Goal: Task Accomplishment & Management: Use online tool/utility

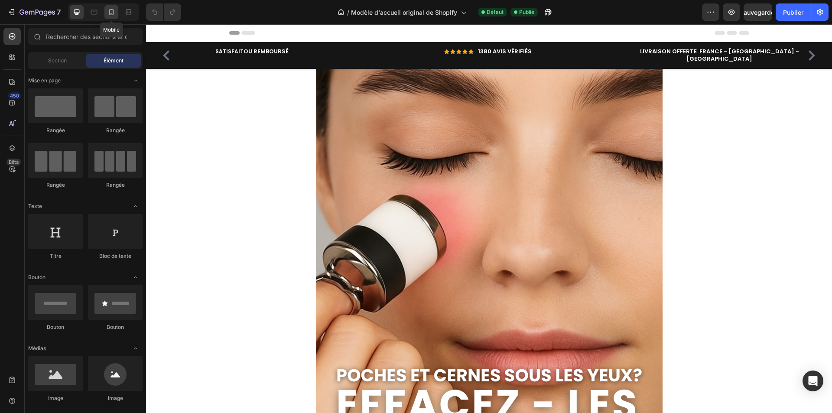
click at [113, 13] on icon at bounding box center [111, 12] width 9 height 9
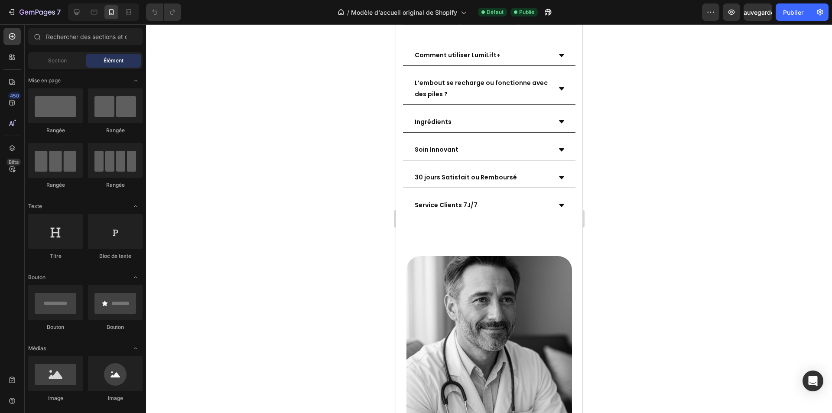
scroll to position [1647, 0]
click at [558, 92] on icon at bounding box center [561, 88] width 7 height 7
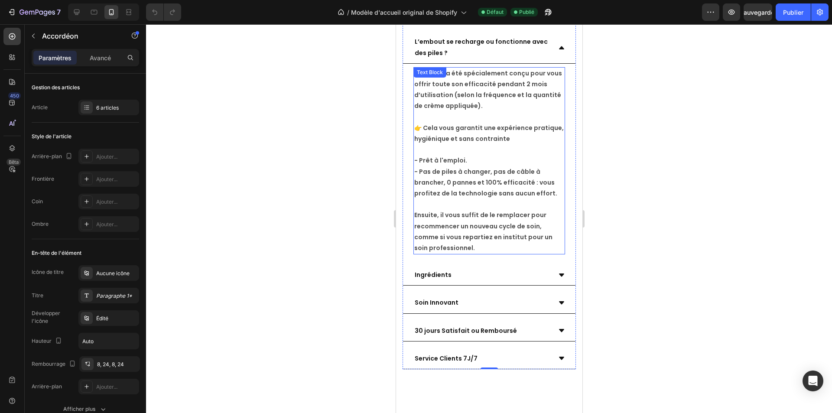
scroll to position [1734, 0]
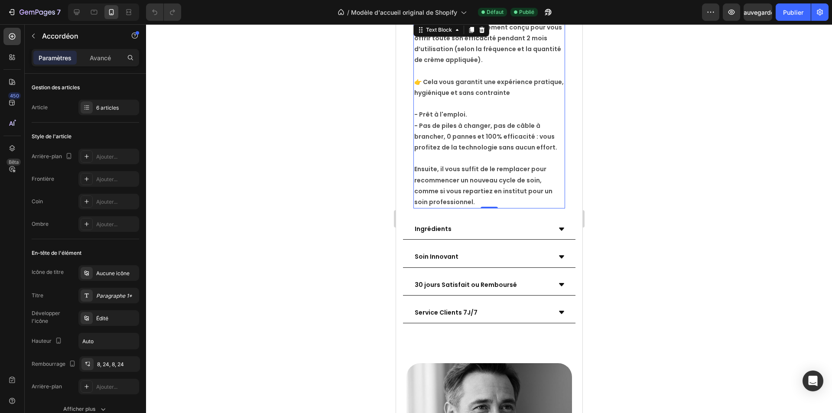
click at [487, 152] on strong "- Pas de piles à changer, pas de câble à brancher, 0 pannes et 100% efficacité …" at bounding box center [485, 136] width 143 height 30
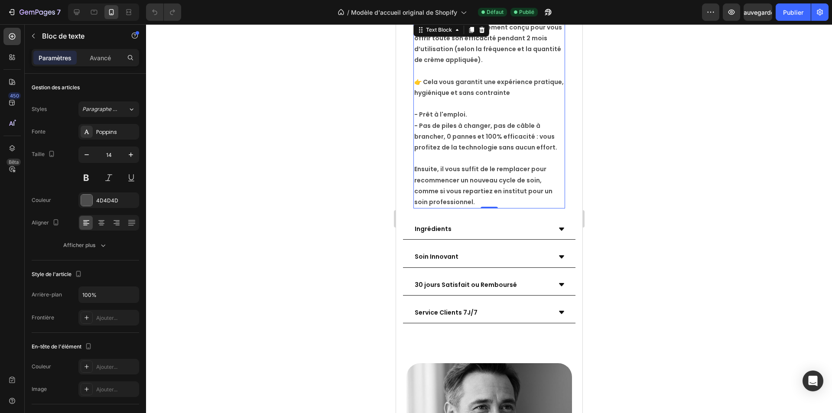
click at [488, 152] on strong "- Pas de piles à changer, pas de câble à brancher, 0 pannes et 100% efficacité …" at bounding box center [485, 136] width 143 height 30
click at [438, 152] on strong "- Pas de piles à changer, pas de câble à brancher, 0 pannes et 100% efficacité …" at bounding box center [485, 136] width 143 height 30
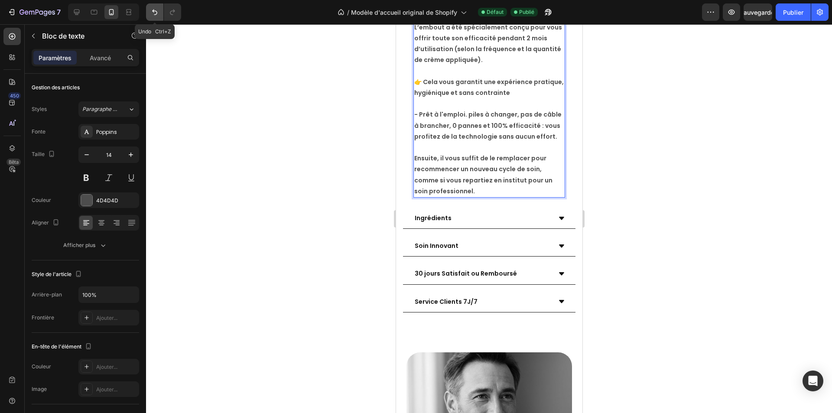
click at [154, 10] on icon "Annuler/Rétablir" at bounding box center [154, 12] width 9 height 9
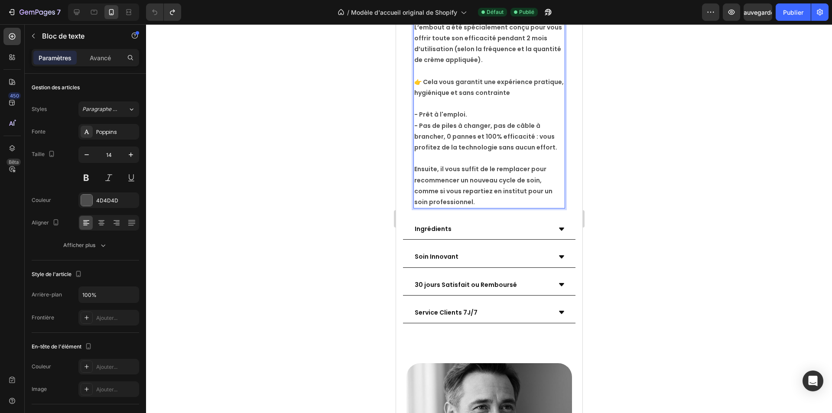
click at [549, 152] on strong "- Pas de piles à changer, pas de câble à brancher, 0 pannes et 100% efficacité …" at bounding box center [485, 136] width 143 height 30
click at [547, 152] on strong "- Pas de piles à changer, pas de câble à brancher, 0 pannes et 100% efficacité …" at bounding box center [485, 136] width 143 height 30
click at [549, 152] on strong "- Pas de piles à changer, pas de câble à brancher, 0 pannes et 100% efficacité …" at bounding box center [485, 136] width 143 height 30
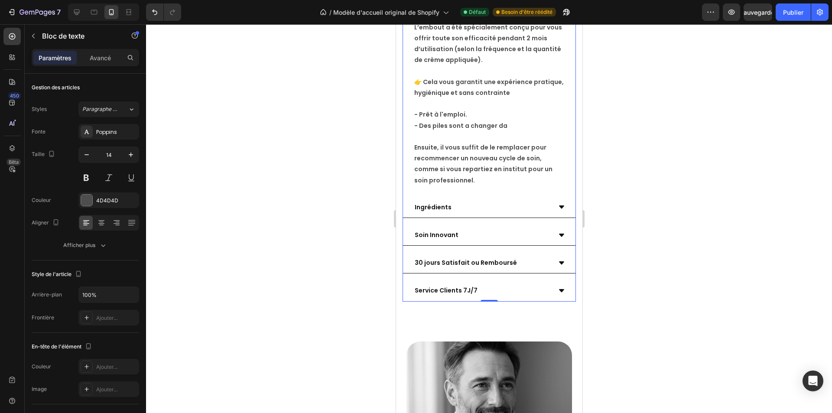
click at [490, 12] on p "L’embout se recharge ou fonctionne avec des piles ?" at bounding box center [481, 1] width 135 height 22
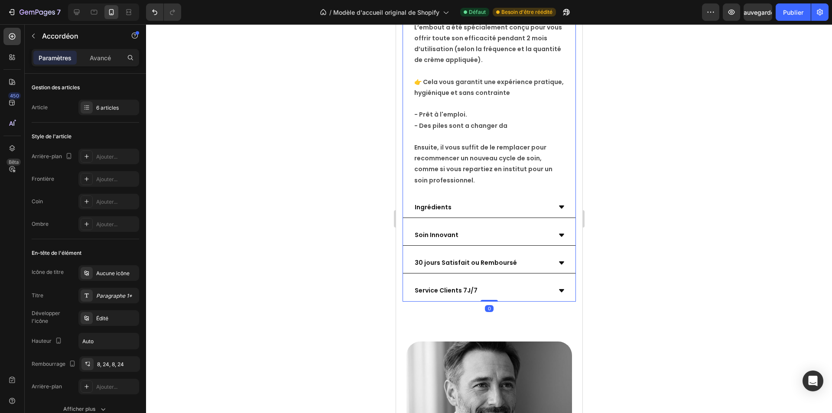
click at [490, 12] on p "L’embout se recharge ou fonctionne avec des piles ?" at bounding box center [481, 1] width 135 height 22
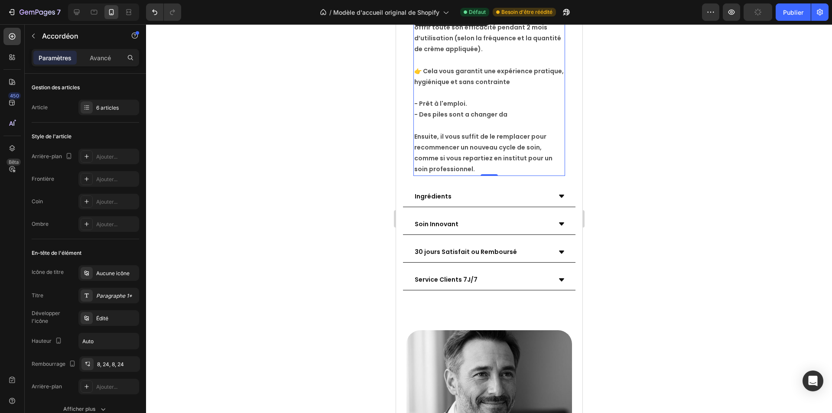
click at [443, 124] on p "L’embout a été spécialement conçu pour vous offrir toute son efficacité pendant…" at bounding box center [489, 93] width 150 height 164
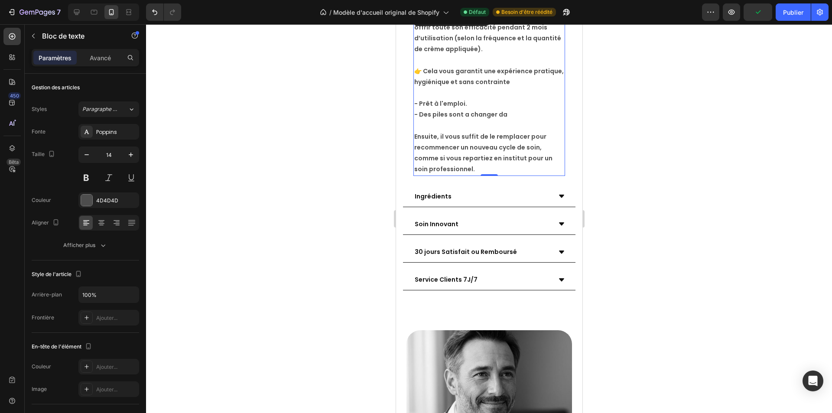
click at [421, 54] on strong "L’embout a été spécialement conçu pour vous offrir toute son efficacité pendant…" at bounding box center [488, 33] width 148 height 42
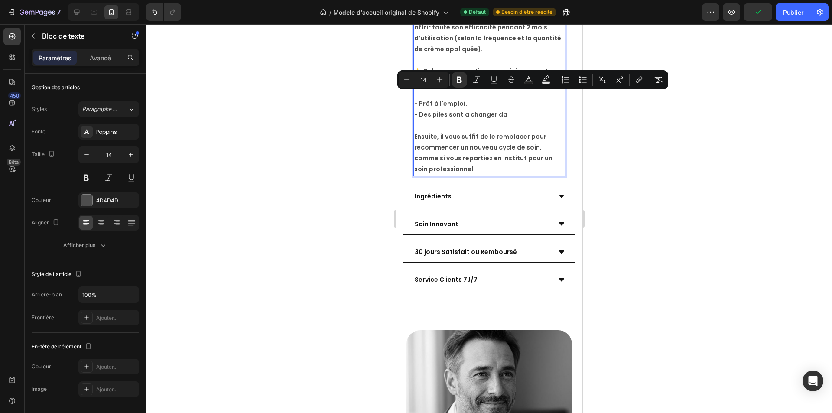
click at [502, 54] on strong "L’embout a été spécialement conçu pour vous offrir toute son efficacité pendant…" at bounding box center [488, 33] width 148 height 42
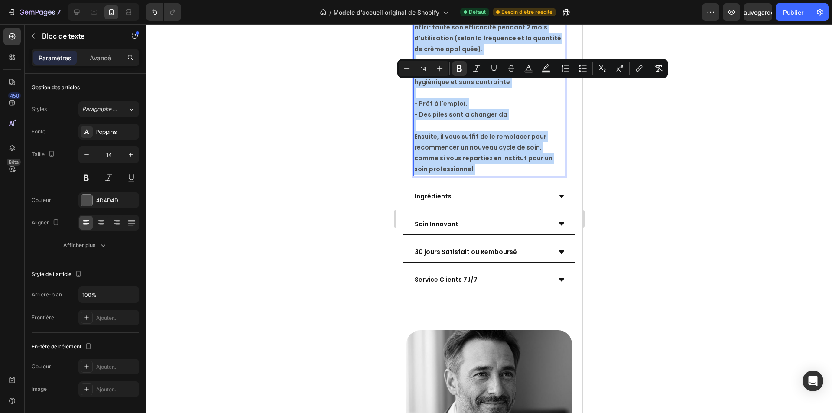
drag, startPoint x: 414, startPoint y: 84, endPoint x: 484, endPoint y: 241, distance: 171.7
click at [484, 175] on p "L’embout a été spécialement conçu pour vous offrir toute son efficacité pendant…" at bounding box center [489, 93] width 150 height 164
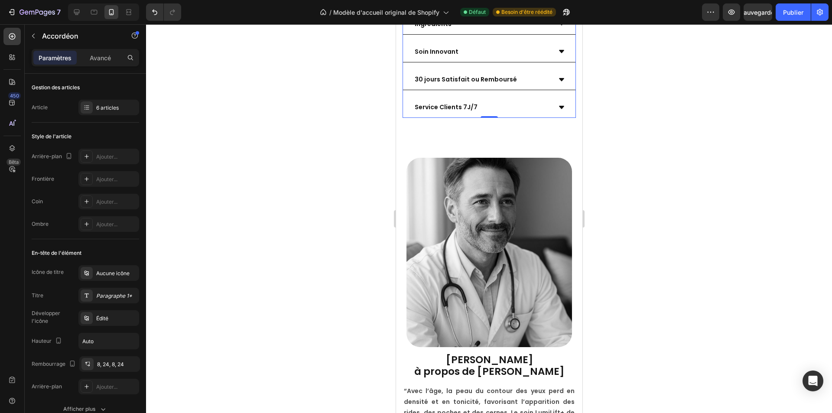
click at [160, 17] on button "Annuler/Rétablir" at bounding box center [154, 11] width 17 height 17
click at [156, 16] on icon "Annuler/Rétablir" at bounding box center [154, 12] width 9 height 9
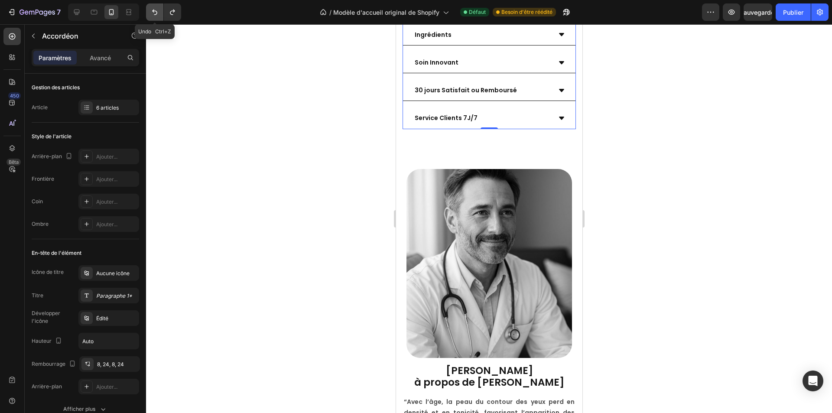
click at [156, 11] on icon "Annuler/Rétablir" at bounding box center [154, 13] width 5 height 6
click at [157, 13] on icon "Annuler/Rétablir" at bounding box center [154, 12] width 9 height 9
click at [559, 3] on icon at bounding box center [561, 1] width 5 height 3
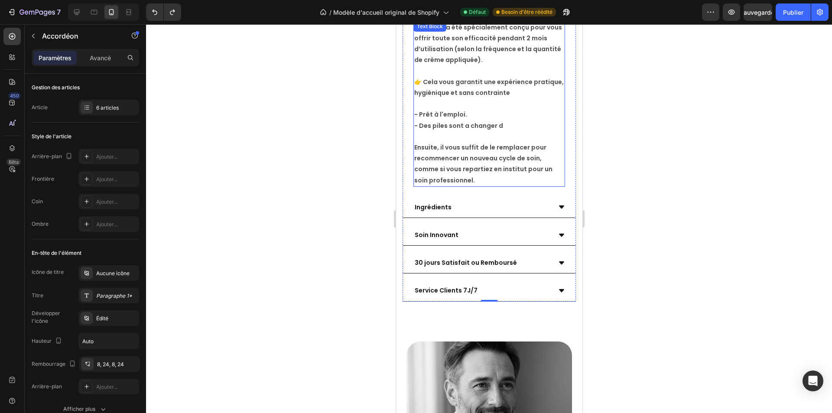
click at [434, 65] on strong "L’embout a été spécialement conçu pour vous offrir toute son efficacité pendant…" at bounding box center [488, 44] width 148 height 42
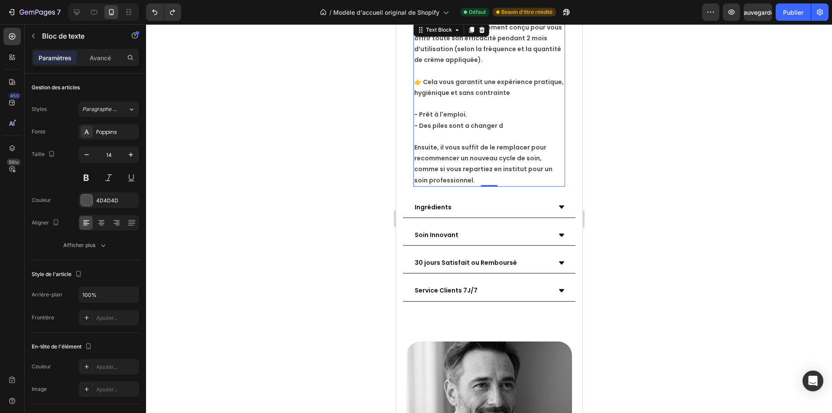
click at [466, 65] on strong "L’embout a été spécialement conçu pour vous offrir toute son efficacité pendant…" at bounding box center [488, 44] width 148 height 42
click at [415, 65] on strong "L’embout a été spécialement conçu pour vous offrir toute son efficacité pendant…" at bounding box center [488, 44] width 148 height 42
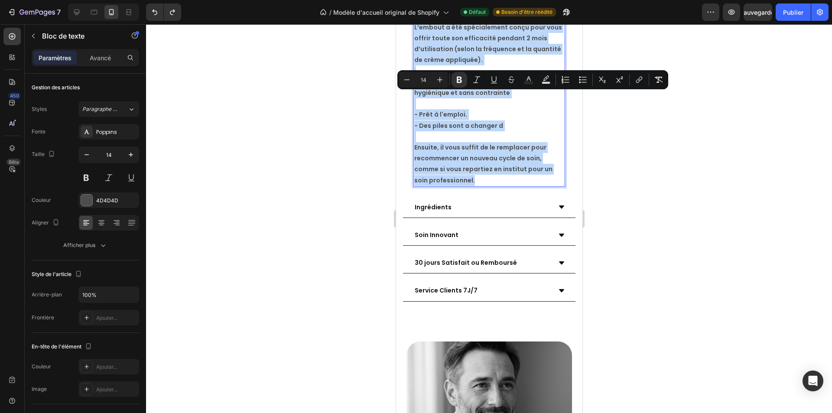
drag, startPoint x: 413, startPoint y: 97, endPoint x: 512, endPoint y: 248, distance: 180.6
click at [512, 187] on div "L’embout a été spécialement conçu pour vous offrir toute son efficacité pendant…" at bounding box center [489, 104] width 152 height 166
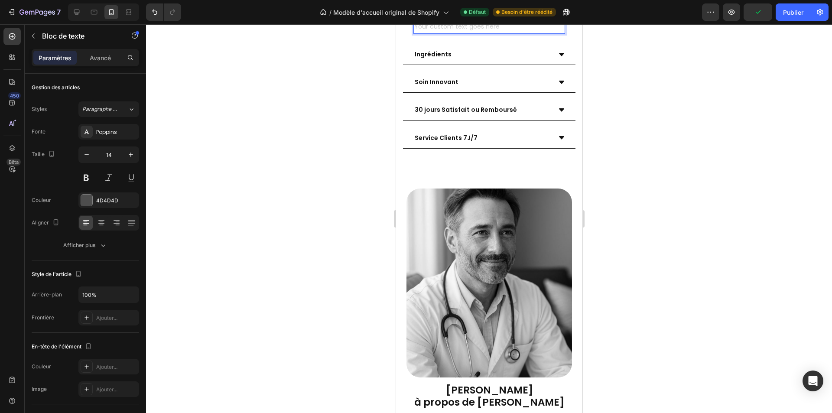
click at [424, 34] on div "Rich Text Editor. Editing area: main" at bounding box center [489, 27] width 152 height 13
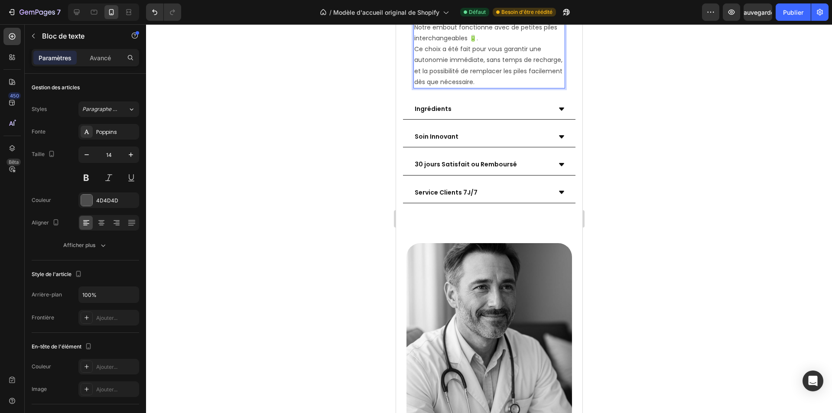
click at [474, 88] on p "Notre embout fonctionne avec de petites piles interchangeables 🔋. Ce choix a ét…" at bounding box center [489, 54] width 150 height 65
click at [538, 88] on p "Notre embout fonctionne avec de petites piles interchangeables . Ce choix a été…" at bounding box center [489, 54] width 150 height 65
click at [558, 113] on icon at bounding box center [561, 109] width 7 height 7
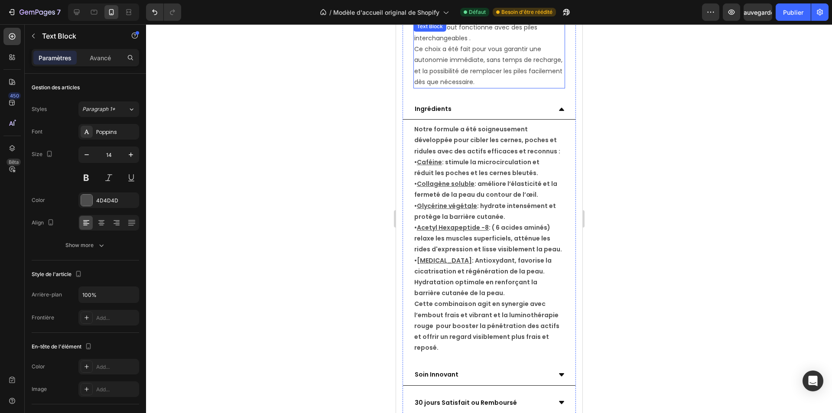
click at [421, 88] on div "Notre embout fonctionne avec des piles interchangeables . Ce choix a été fait p…" at bounding box center [489, 54] width 152 height 67
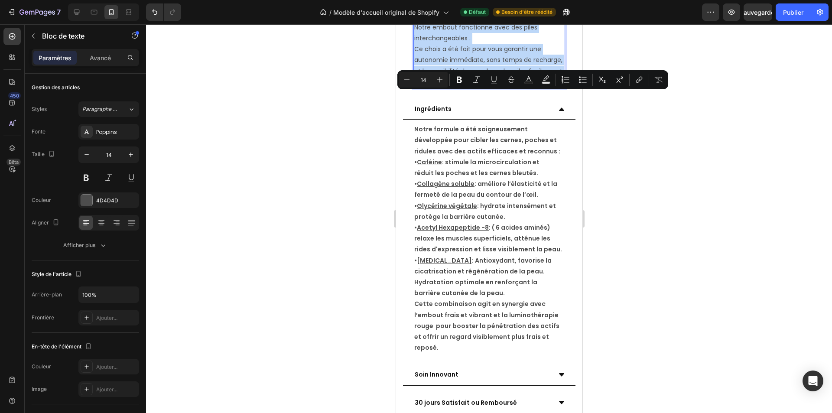
drag, startPoint x: 414, startPoint y: 95, endPoint x: 525, endPoint y: 150, distance: 124.1
click at [525, 88] on p "Notre embout fonctionne avec des piles interchangeables . Ce choix a été fait p…" at bounding box center [489, 54] width 150 height 65
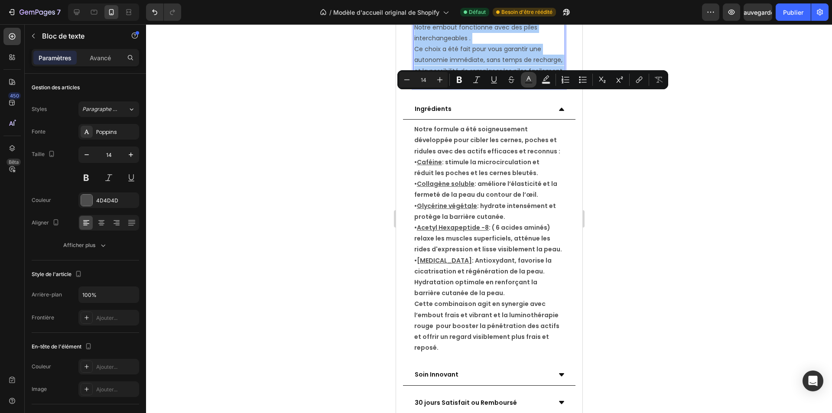
click at [528, 78] on icon "Editor contextual toolbar" at bounding box center [529, 79] width 9 height 9
type input "4D4D4D"
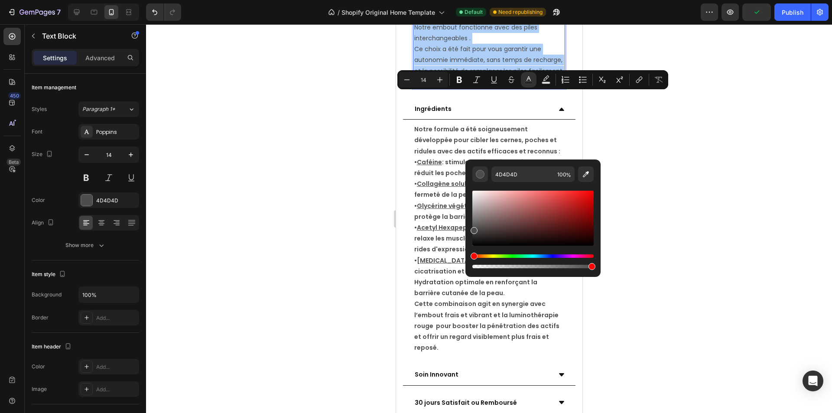
click at [477, 244] on div "Editor contextual toolbar" at bounding box center [533, 218] width 121 height 55
type input "070707"
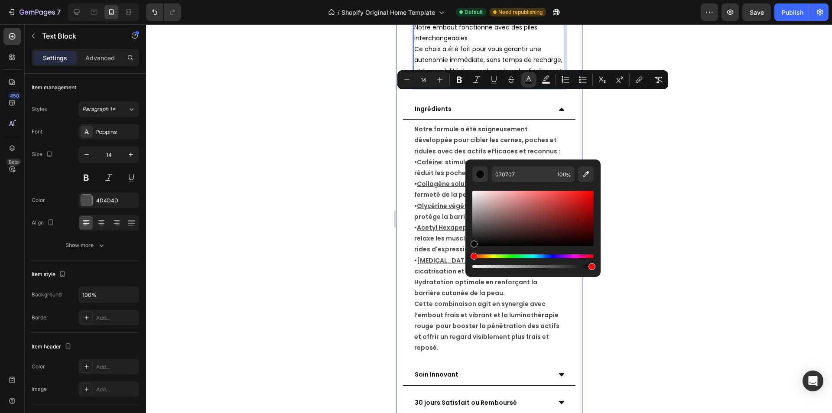
click at [634, 122] on div at bounding box center [489, 218] width 686 height 389
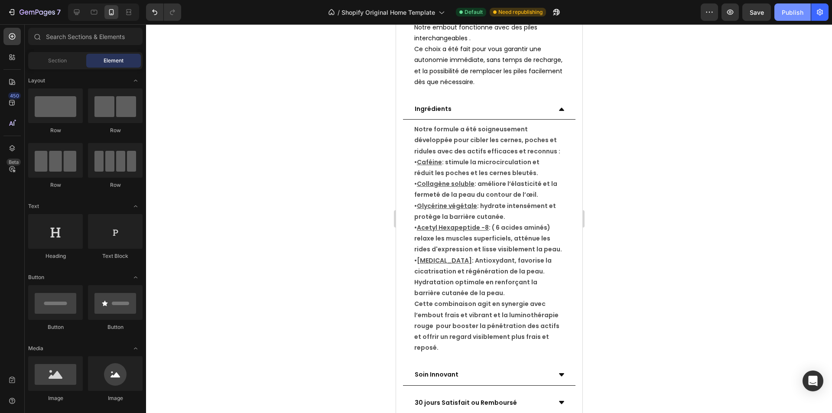
click at [798, 15] on div "Publish" at bounding box center [793, 12] width 22 height 9
click at [492, 12] on p "L’embout se recharge ou fonctionne avec des piles ?" at bounding box center [481, 1] width 135 height 22
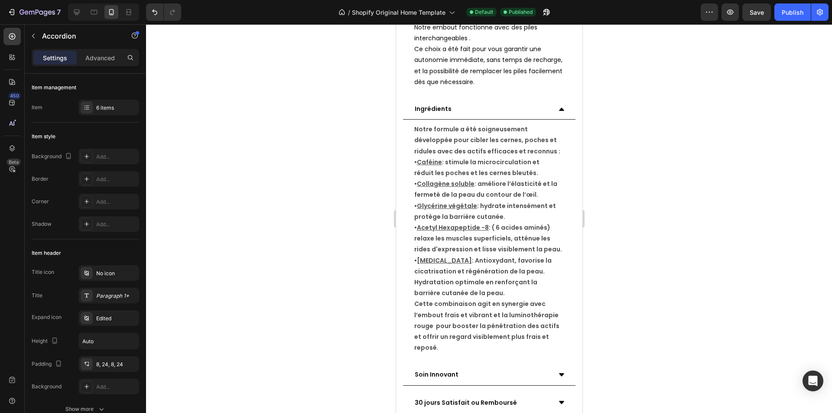
click at [446, 12] on p "L’embout se recharge ou fonctionne avec des piles ?" at bounding box center [481, 1] width 135 height 22
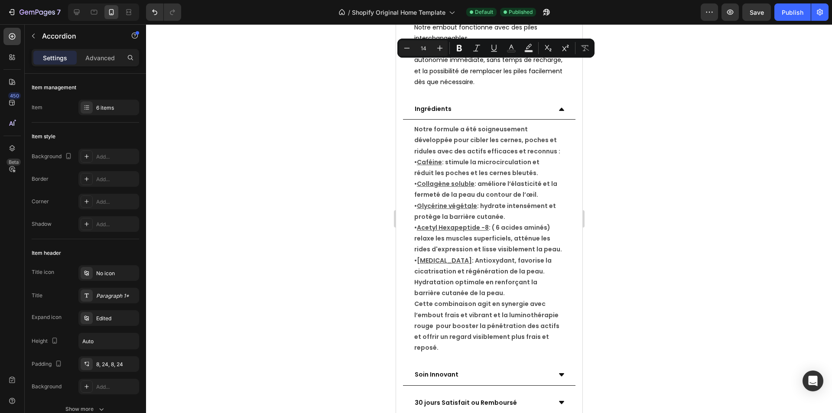
drag, startPoint x: 446, startPoint y: 65, endPoint x: 491, endPoint y: 67, distance: 44.7
click at [491, 12] on p "L’embout se recharge ou fonctionne avec des piles ?" at bounding box center [481, 1] width 135 height 22
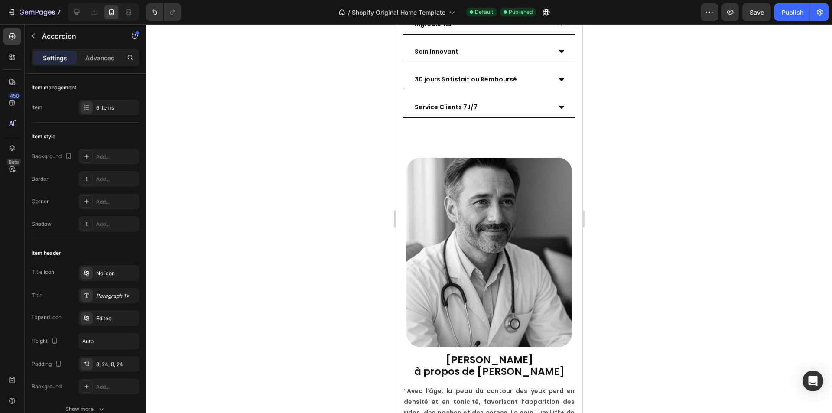
click at [798, 12] on div "Publish" at bounding box center [793, 12] width 22 height 9
click at [48, 11] on icon "button" at bounding box center [38, 12] width 36 height 7
